Goal: Task Accomplishment & Management: Use online tool/utility

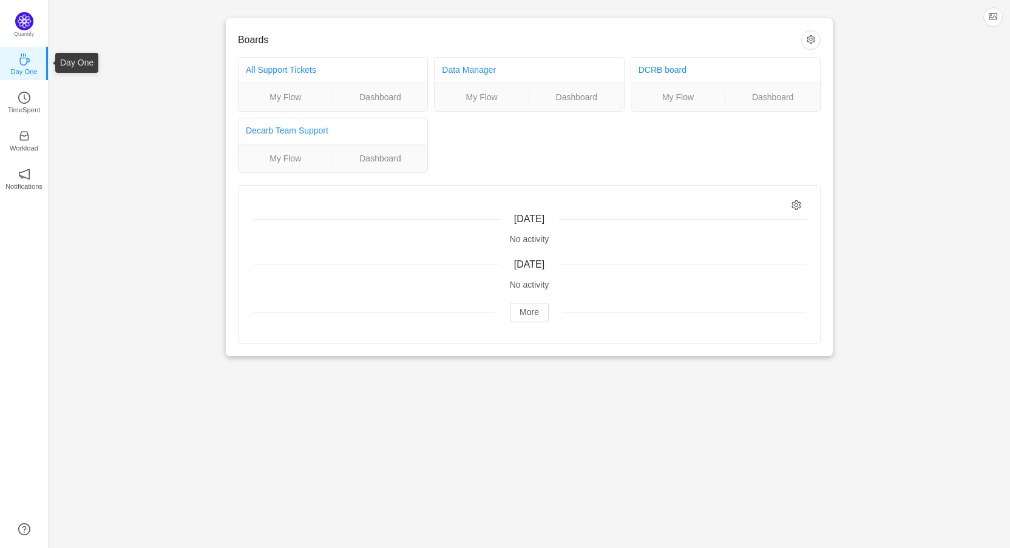
click at [25, 58] on icon "icon: coffee" at bounding box center [24, 59] width 10 height 12
click at [22, 111] on p "TimeSpent" at bounding box center [24, 109] width 33 height 11
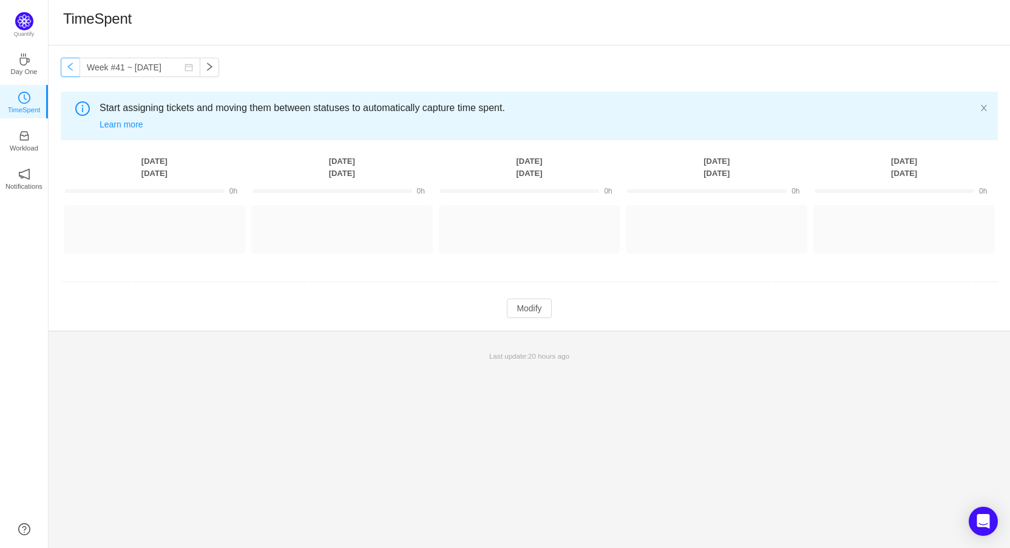
click at [73, 70] on button "button" at bounding box center [70, 67] width 19 height 19
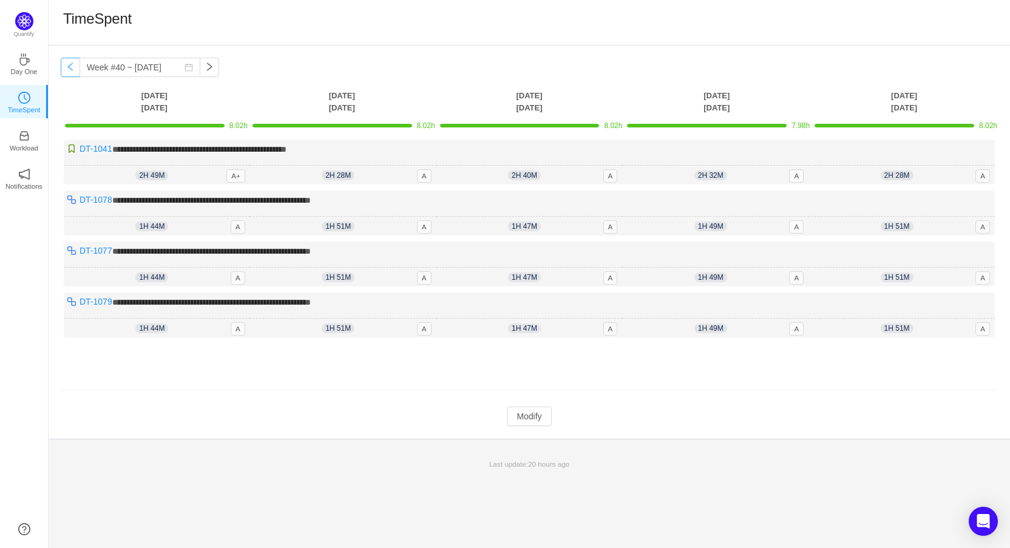
click at [73, 70] on button "button" at bounding box center [70, 67] width 19 height 19
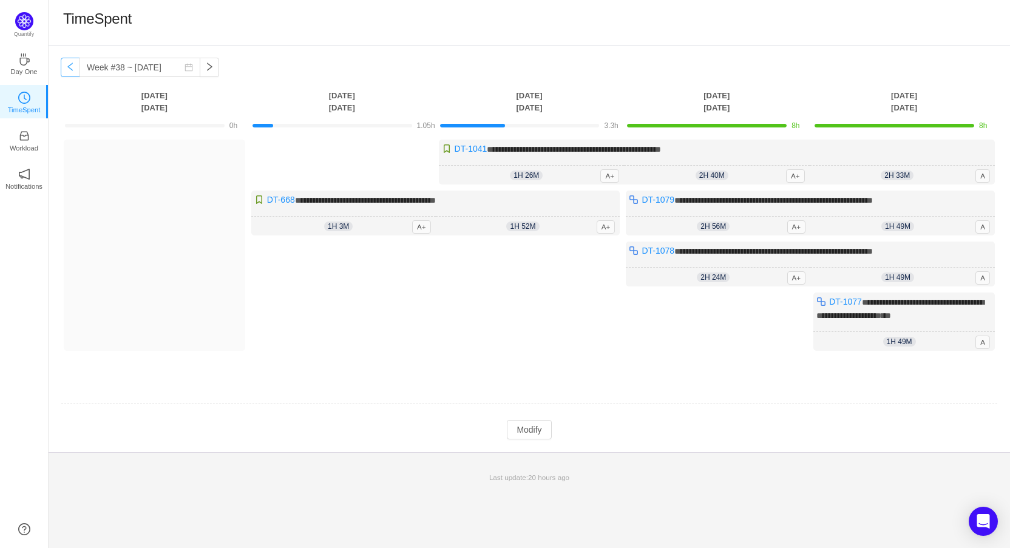
click at [73, 70] on button "button" at bounding box center [70, 67] width 19 height 19
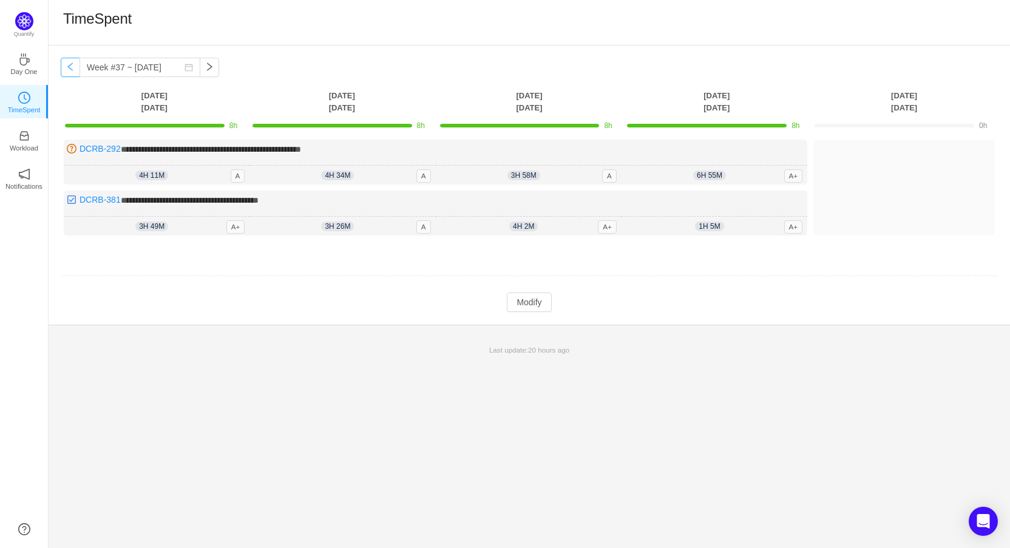
click at [73, 70] on button "button" at bounding box center [70, 67] width 19 height 19
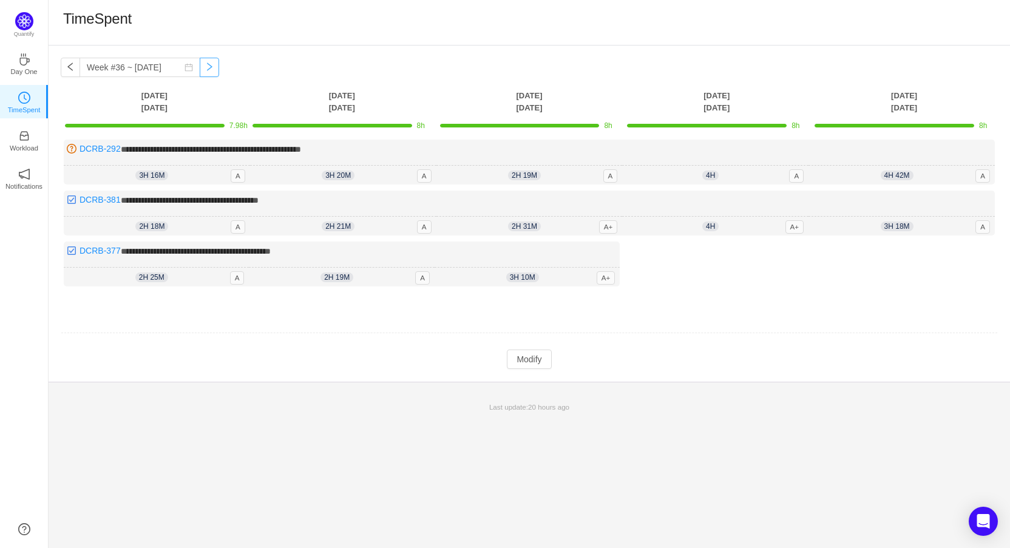
click at [200, 67] on button "button" at bounding box center [209, 67] width 19 height 19
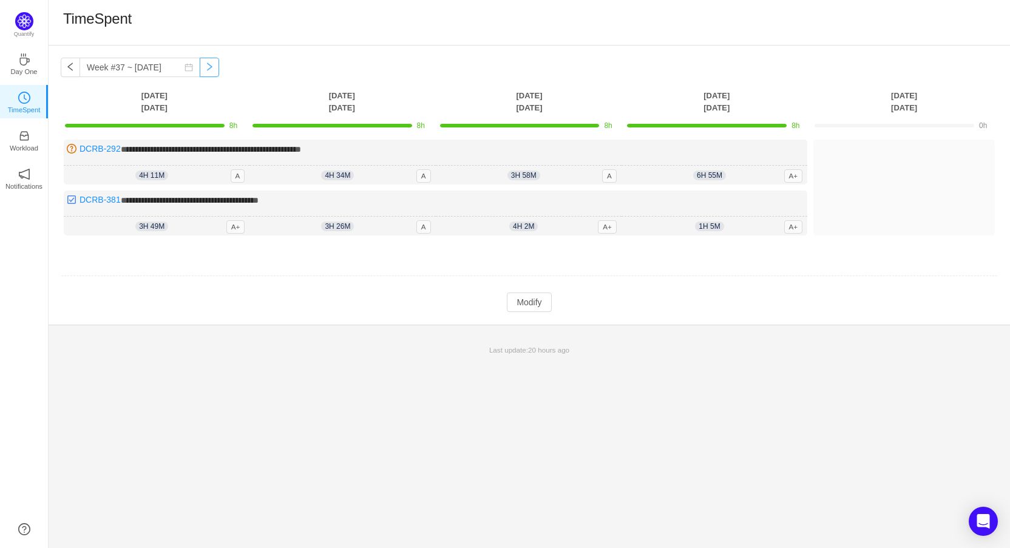
click at [200, 69] on button "button" at bounding box center [209, 67] width 19 height 19
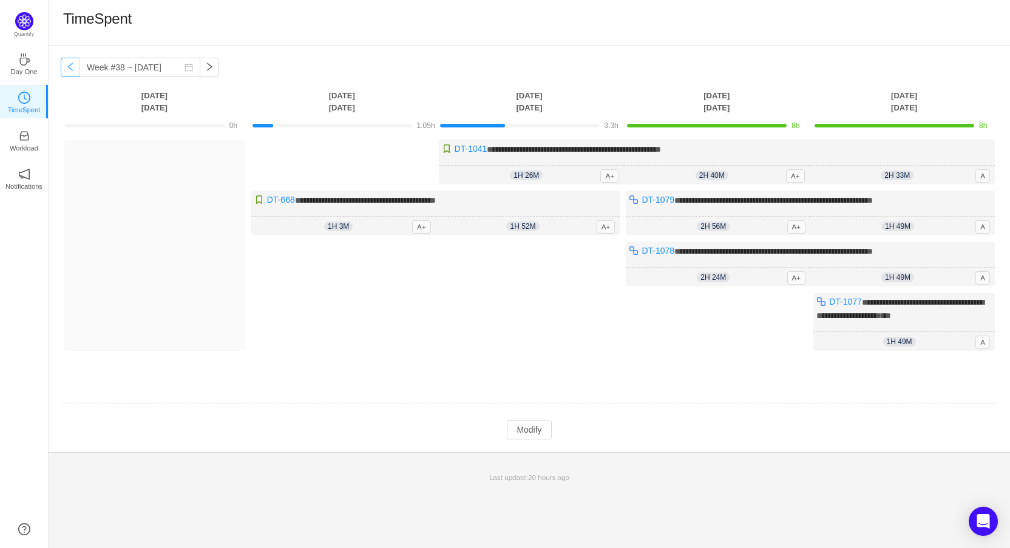
click at [73, 63] on button "button" at bounding box center [70, 67] width 19 height 19
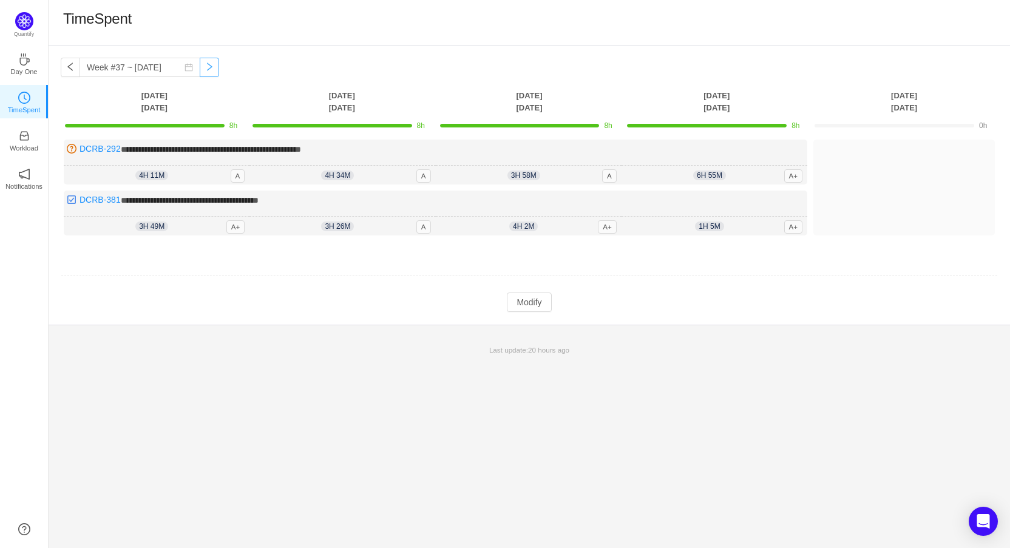
click at [200, 67] on button "button" at bounding box center [209, 67] width 19 height 19
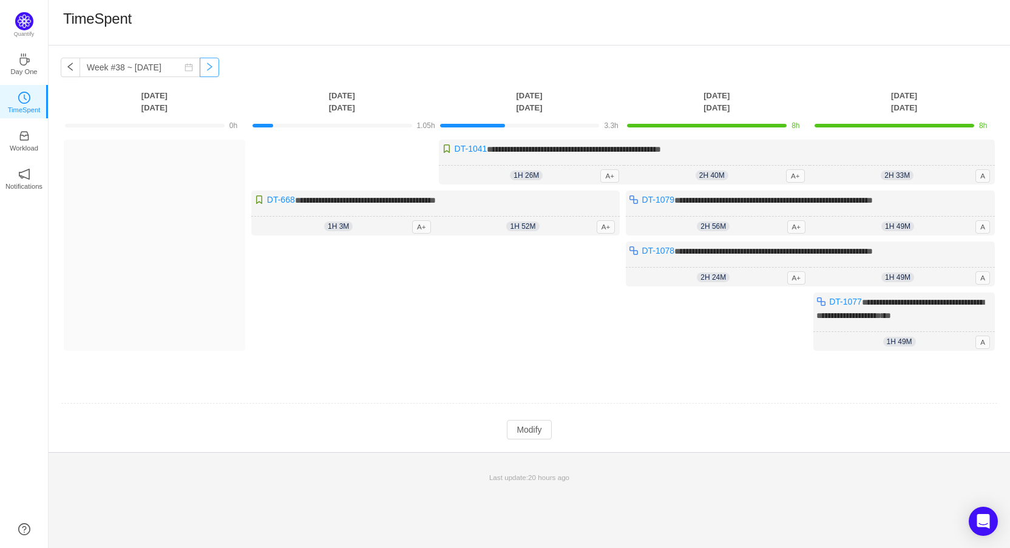
click at [200, 69] on button "button" at bounding box center [209, 67] width 19 height 19
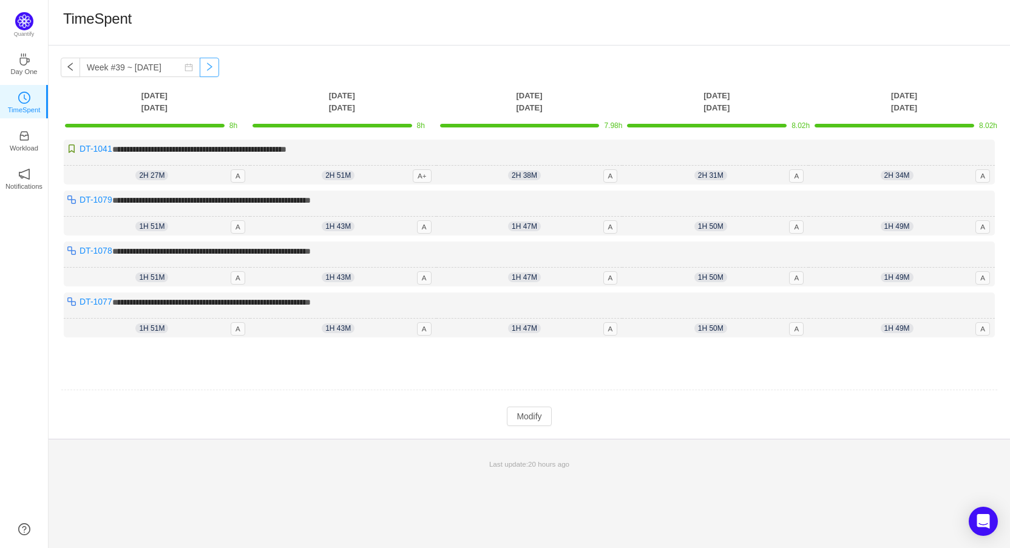
click at [200, 70] on button "button" at bounding box center [209, 67] width 19 height 19
type input "Week #40 ~ [DATE]"
